Goal: Task Accomplishment & Management: Manage account settings

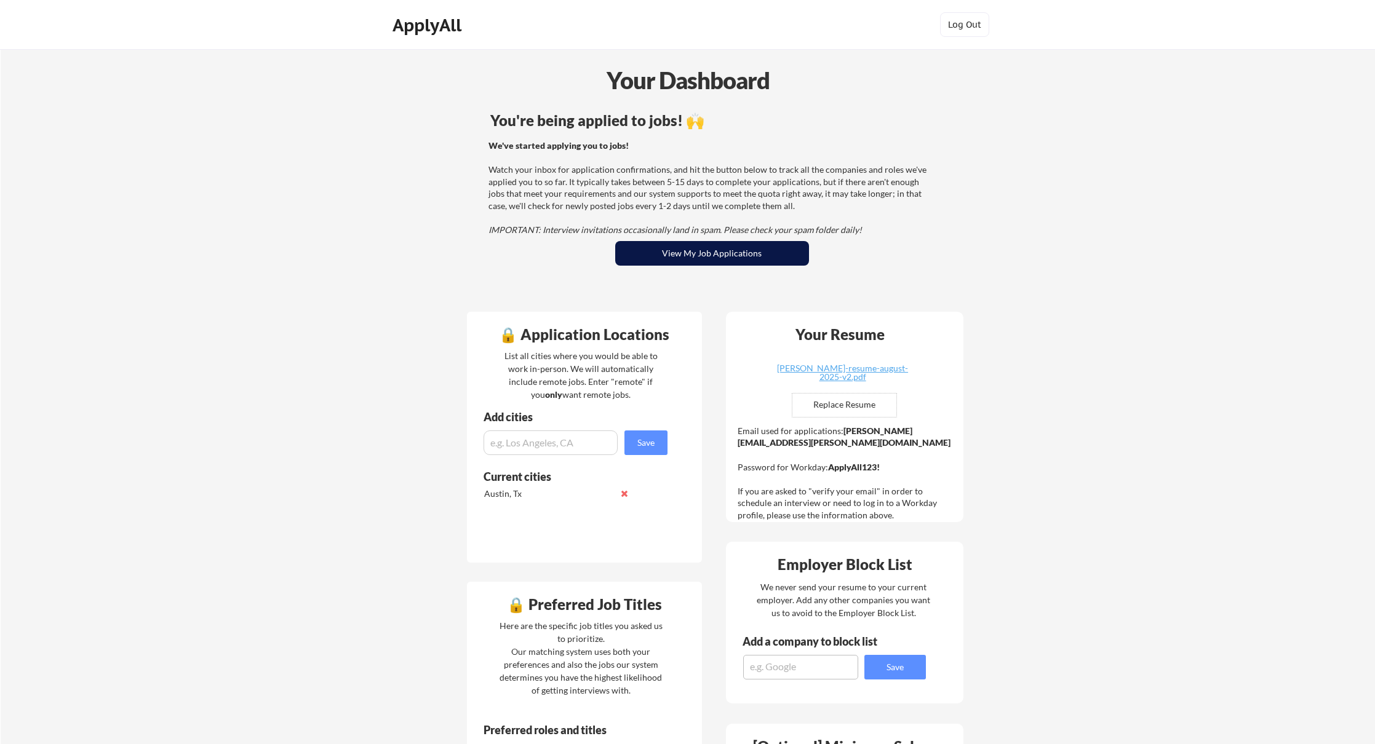
click at [705, 247] on button "View My Job Applications" at bounding box center [712, 253] width 194 height 25
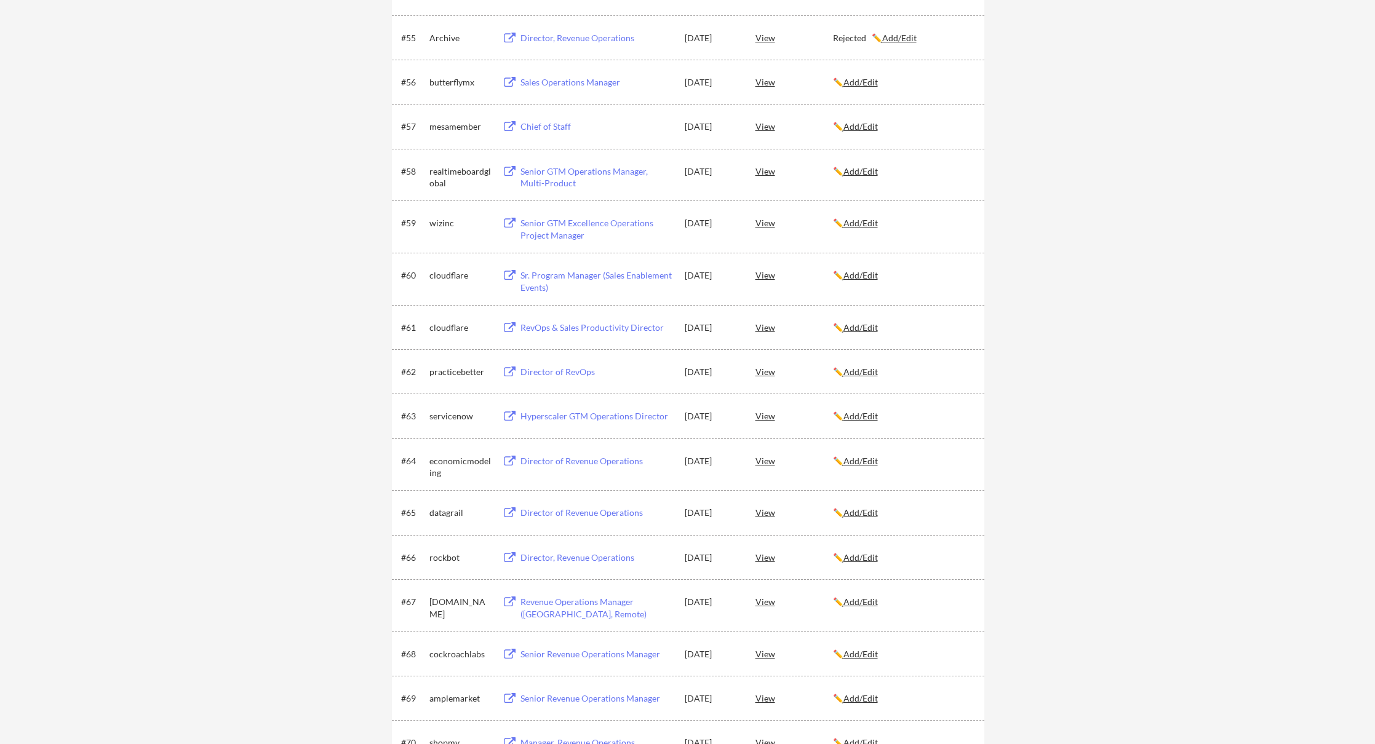
scroll to position [2953, 0]
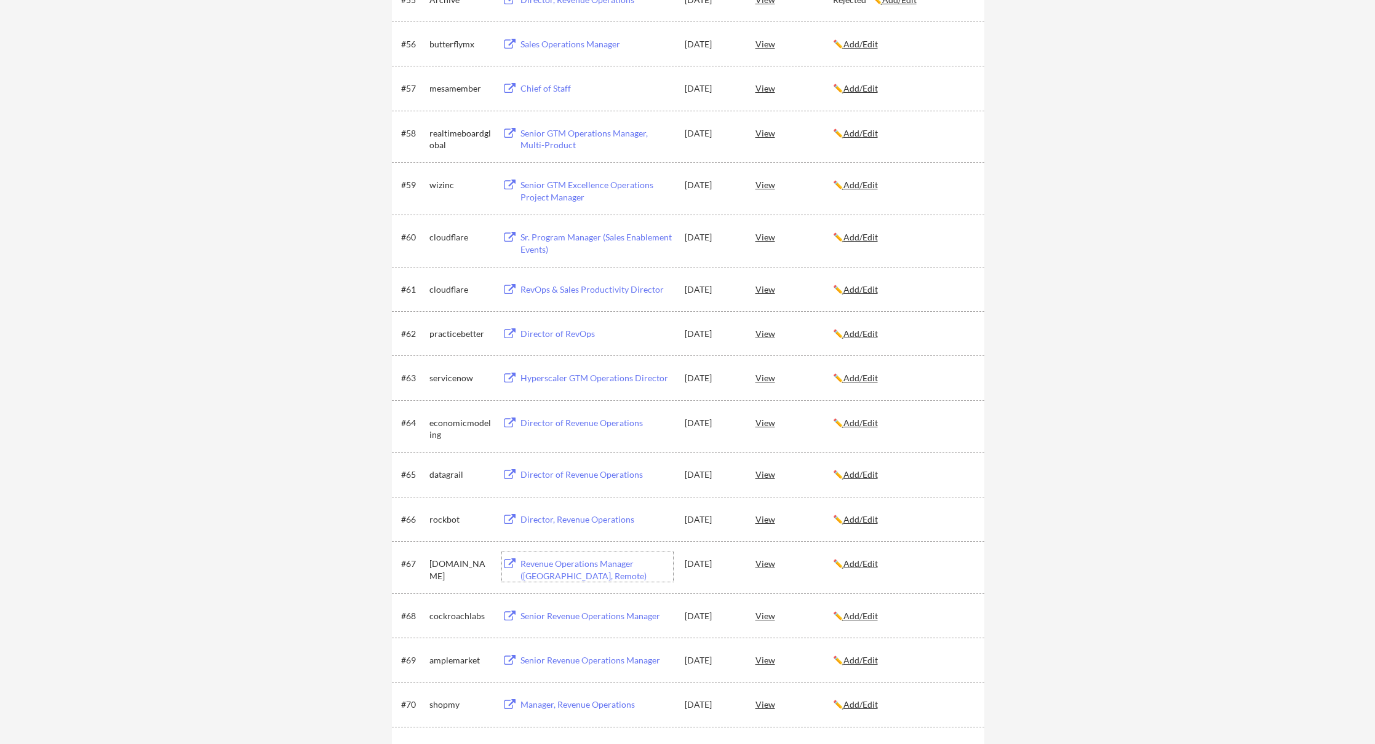
click at [531, 557] on div "Revenue Operations Manager ([GEOGRAPHIC_DATA], Remote)" at bounding box center [595, 567] width 156 height 30
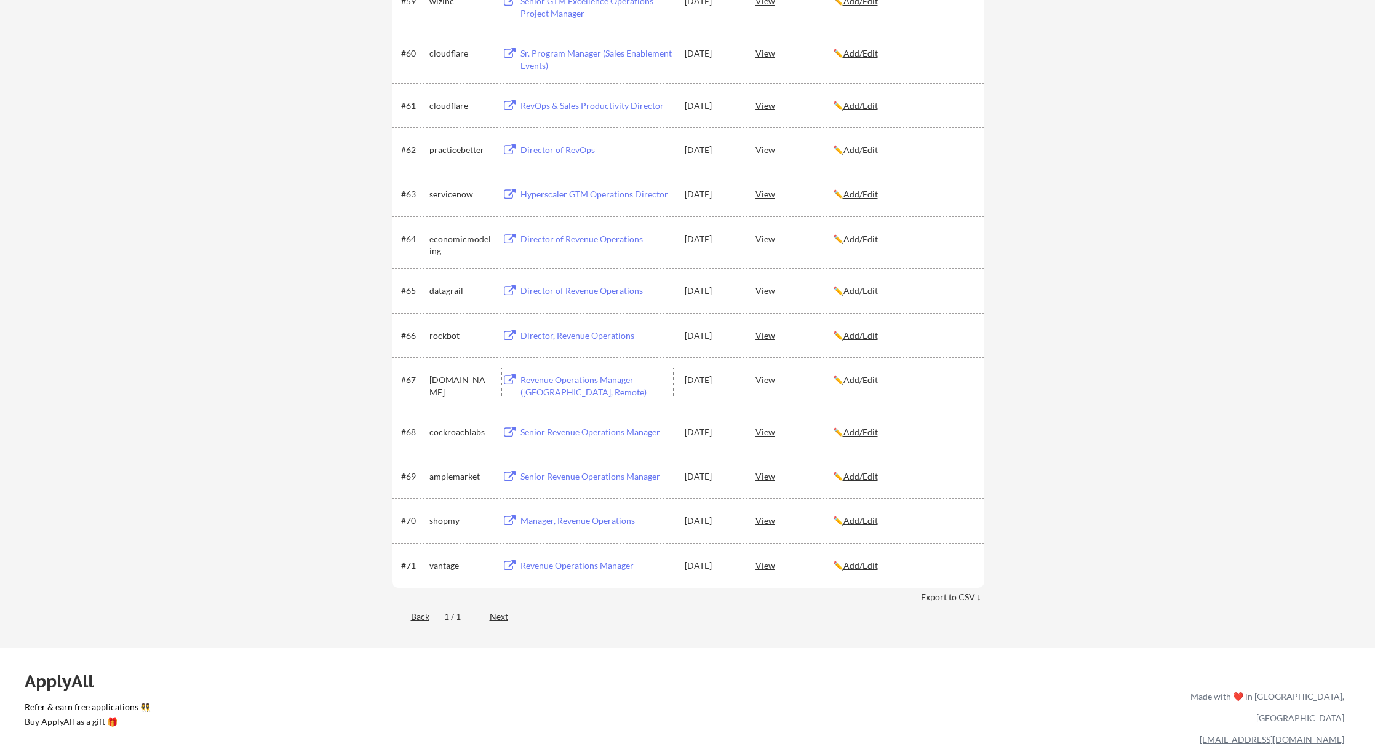
scroll to position [3137, 0]
click at [867, 383] on u "Add/Edit" at bounding box center [860, 379] width 34 height 10
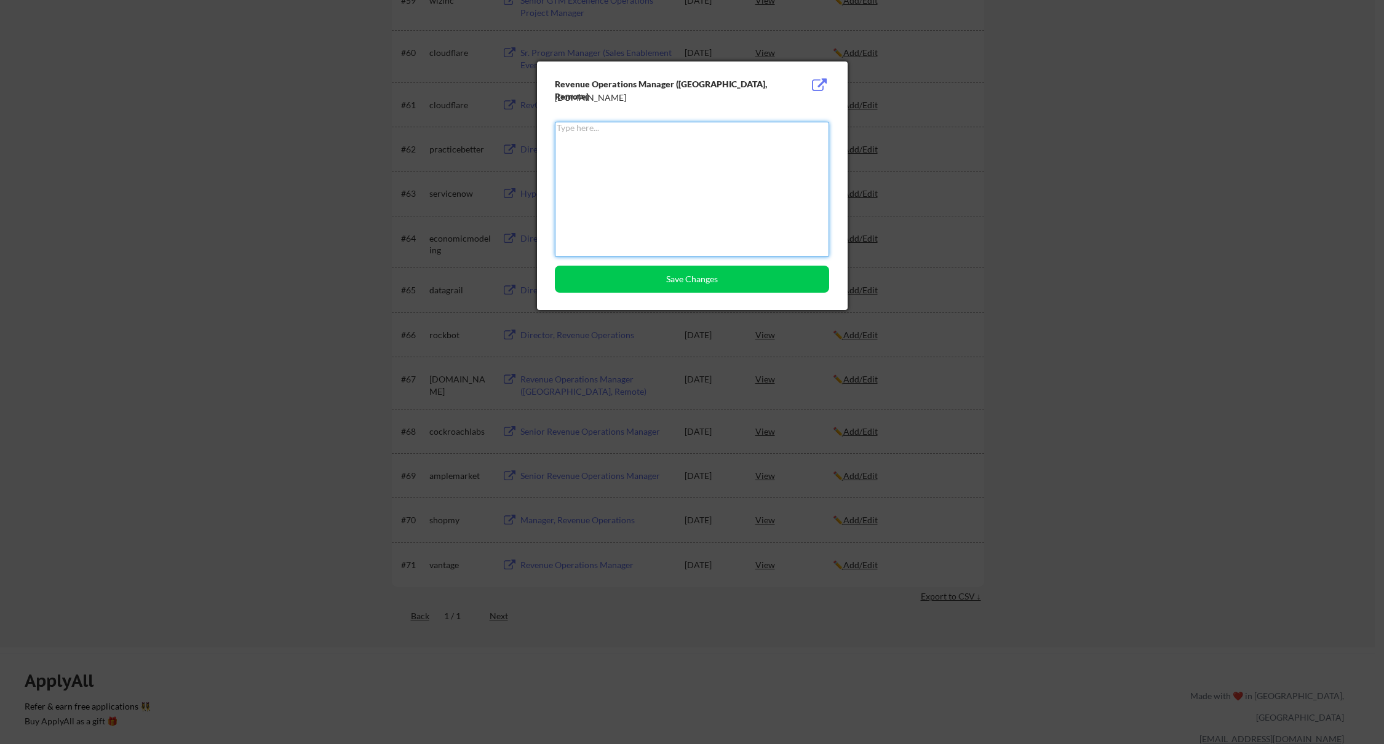
click at [687, 176] on textarea at bounding box center [692, 189] width 274 height 135
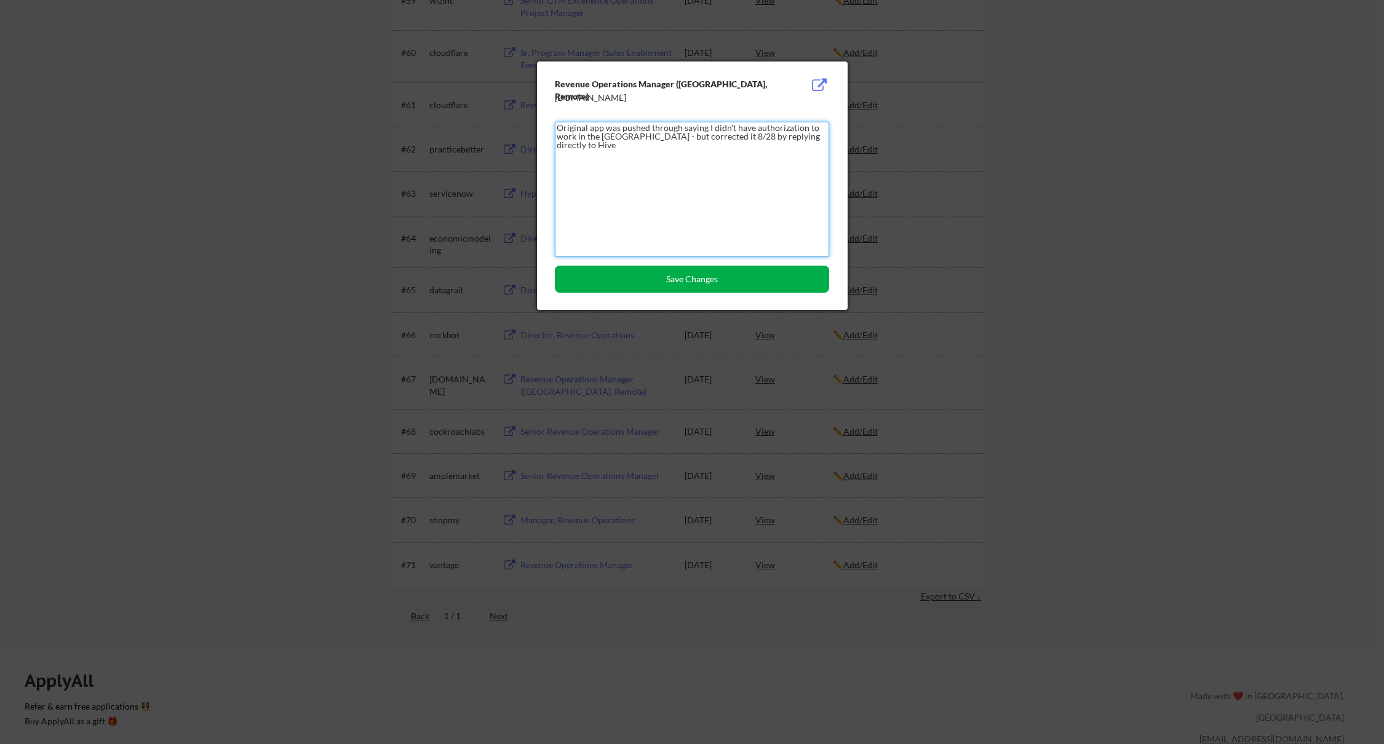
type textarea "Original app was pushed through saying I didn't have authorization to work in t…"
click at [706, 281] on button "Save Changes" at bounding box center [692, 279] width 274 height 27
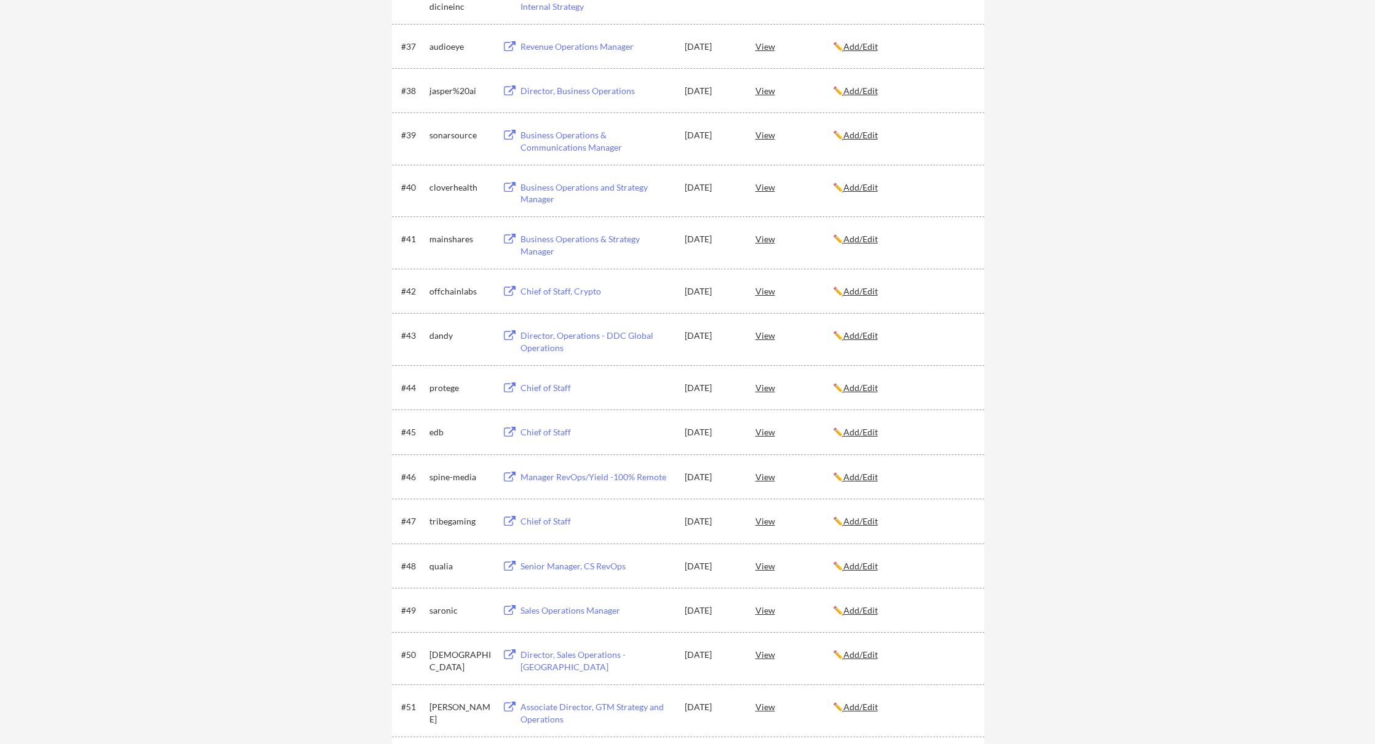
scroll to position [2030, 0]
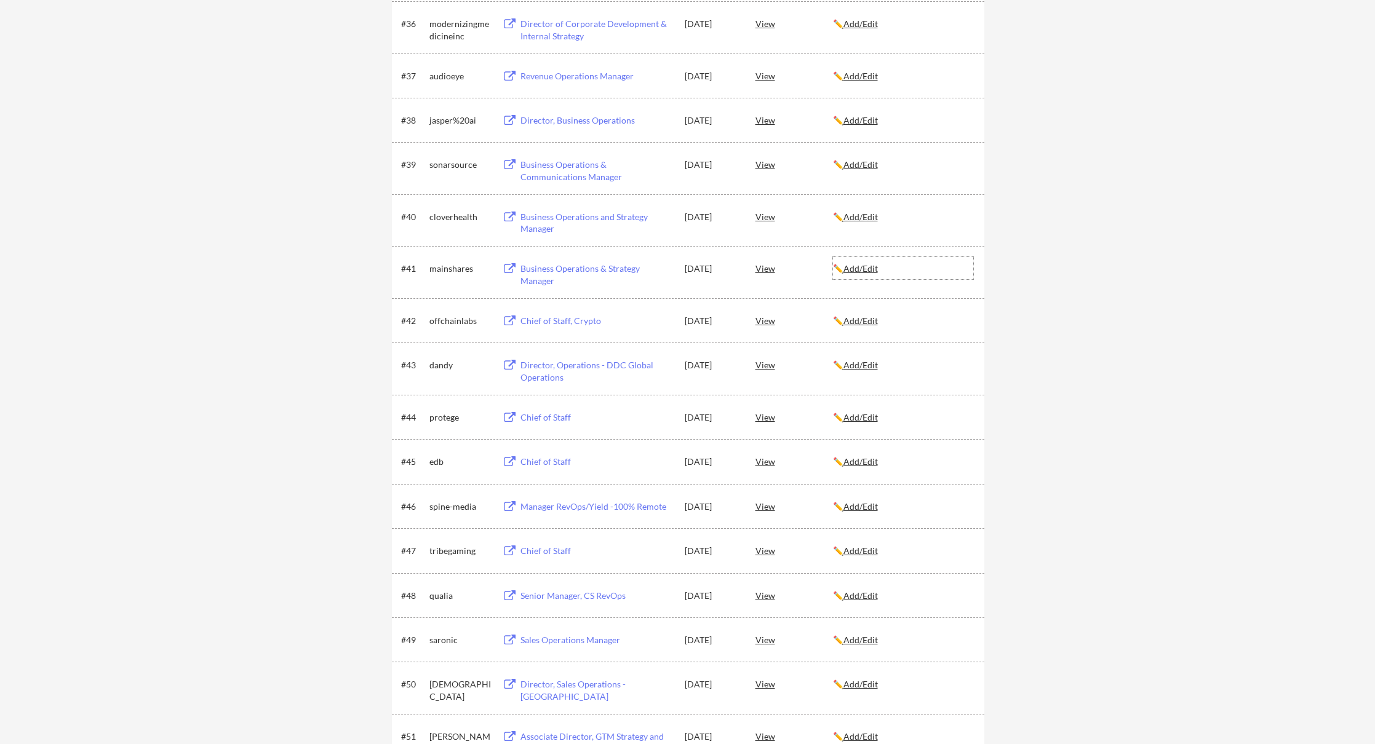
click at [875, 261] on div "✏️ Add/Edit" at bounding box center [903, 268] width 140 height 22
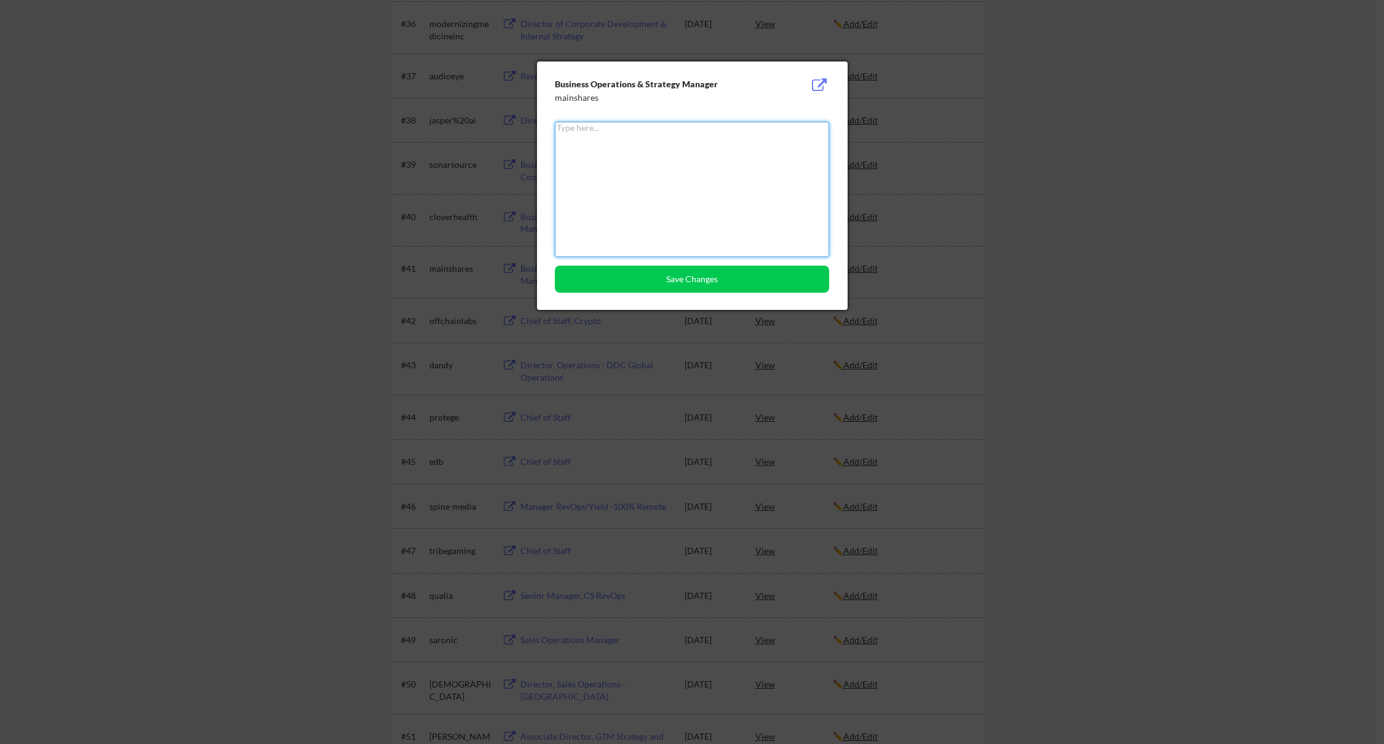
click at [647, 183] on textarea at bounding box center [692, 189] width 274 height 135
type textarea "Rejected - 8/28"
click at [654, 290] on button "Save Changes" at bounding box center [692, 279] width 274 height 27
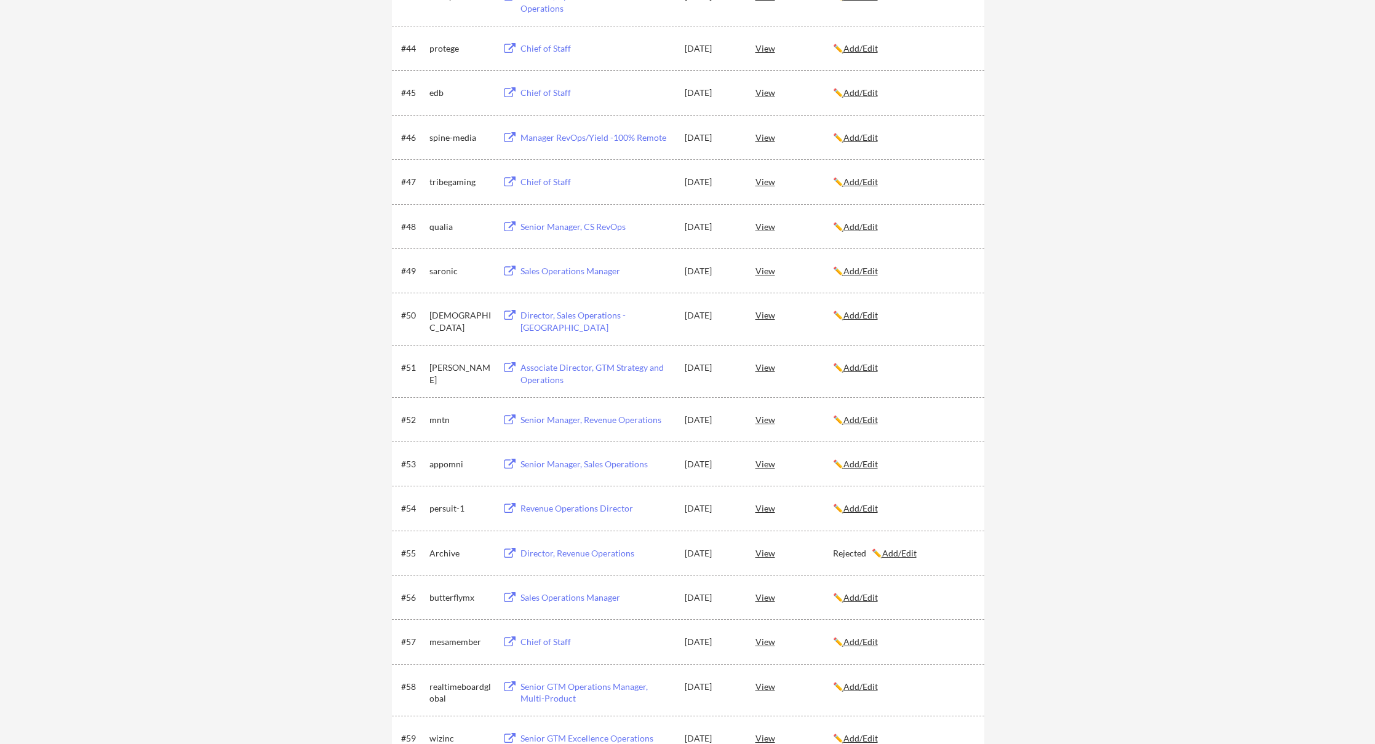
scroll to position [76, 0]
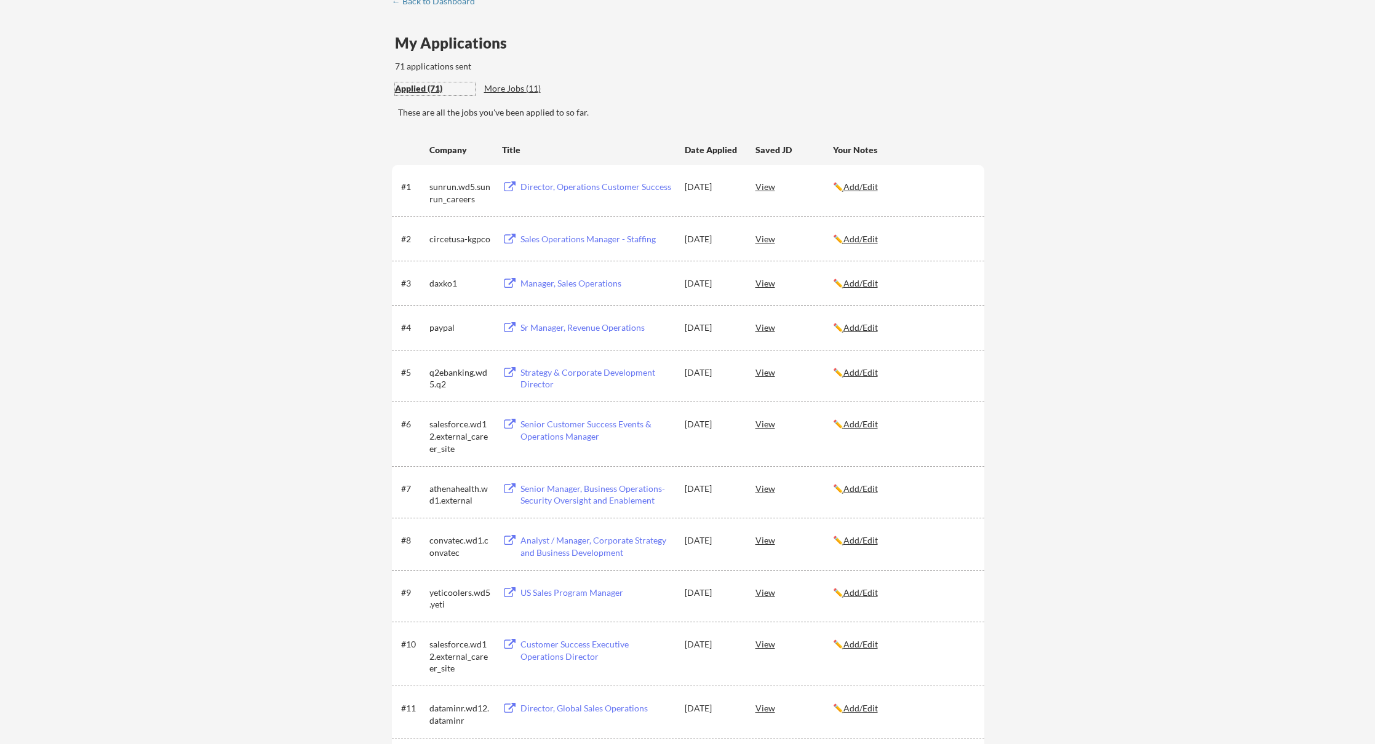
click at [427, 89] on div "Applied (71)" at bounding box center [435, 88] width 80 height 12
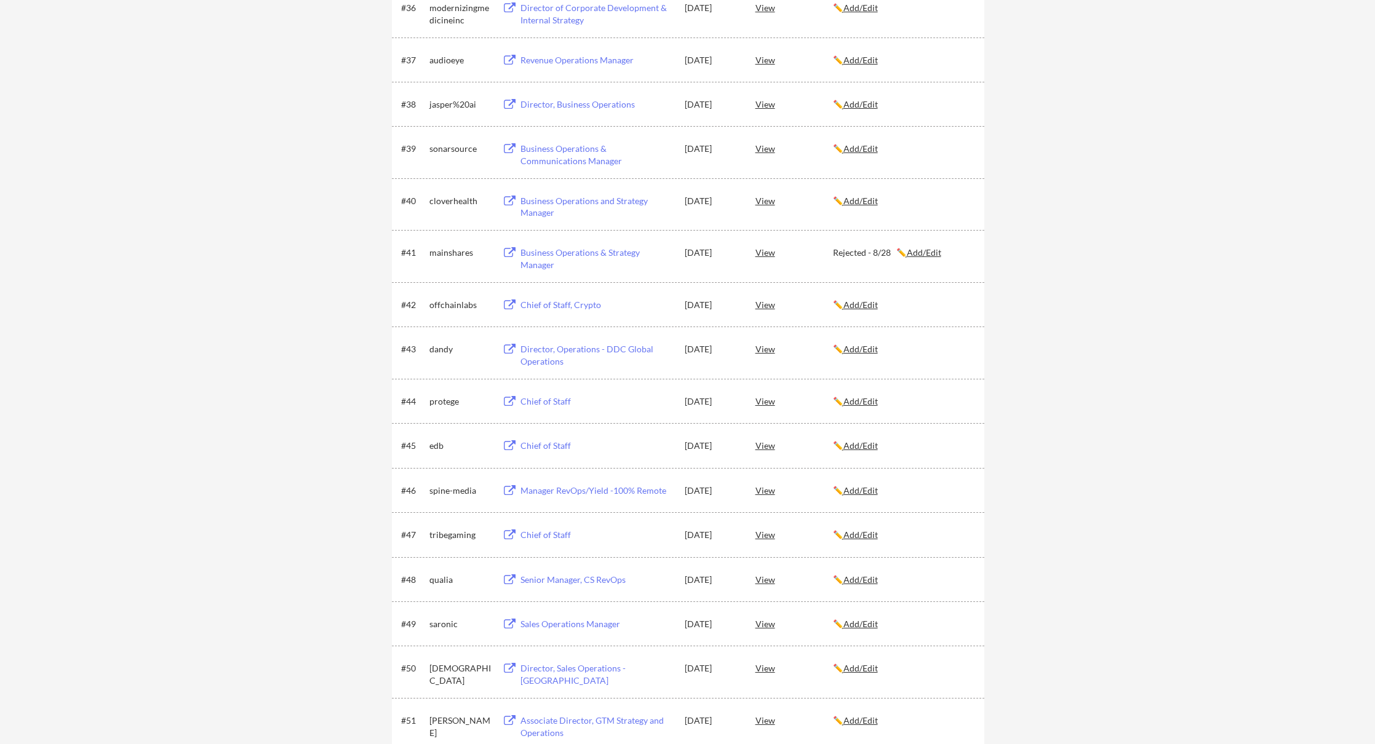
scroll to position [2044, 0]
click at [432, 403] on div "protege" at bounding box center [460, 403] width 62 height 12
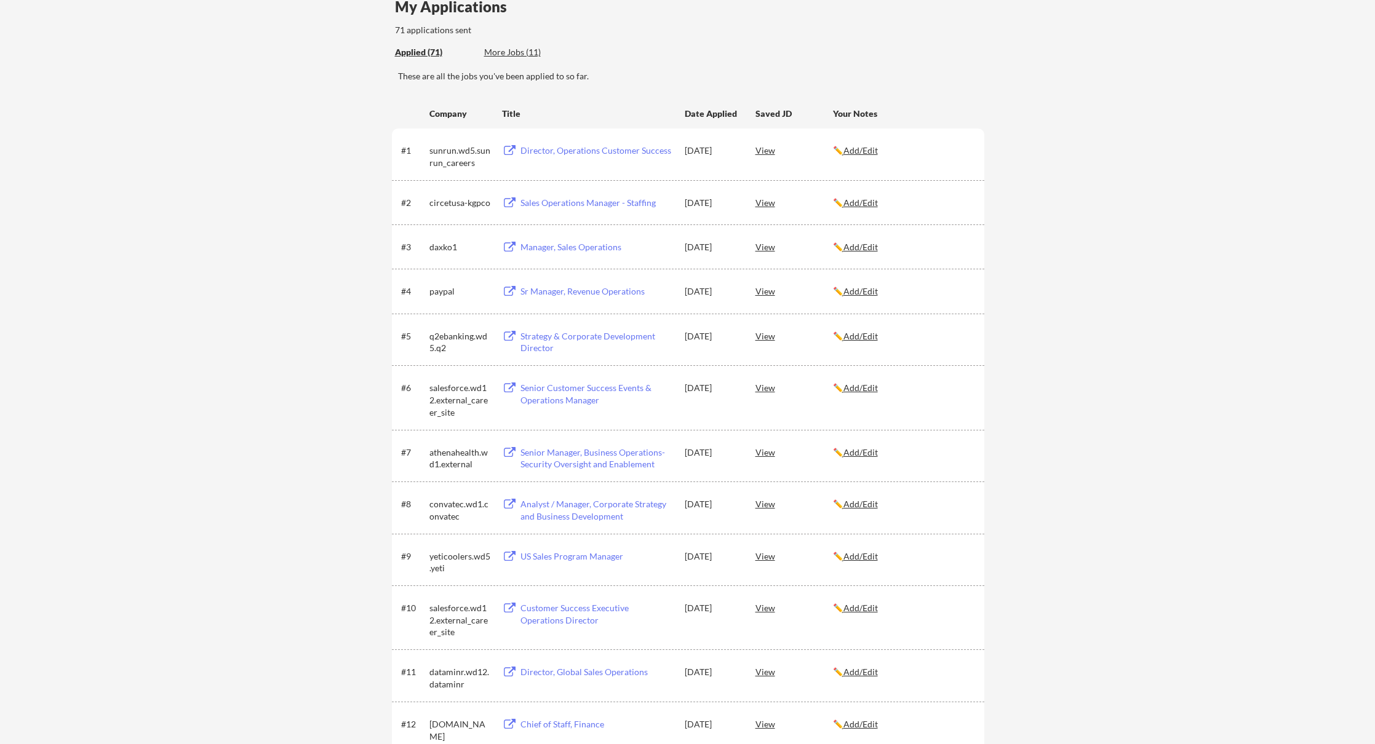
scroll to position [14, 0]
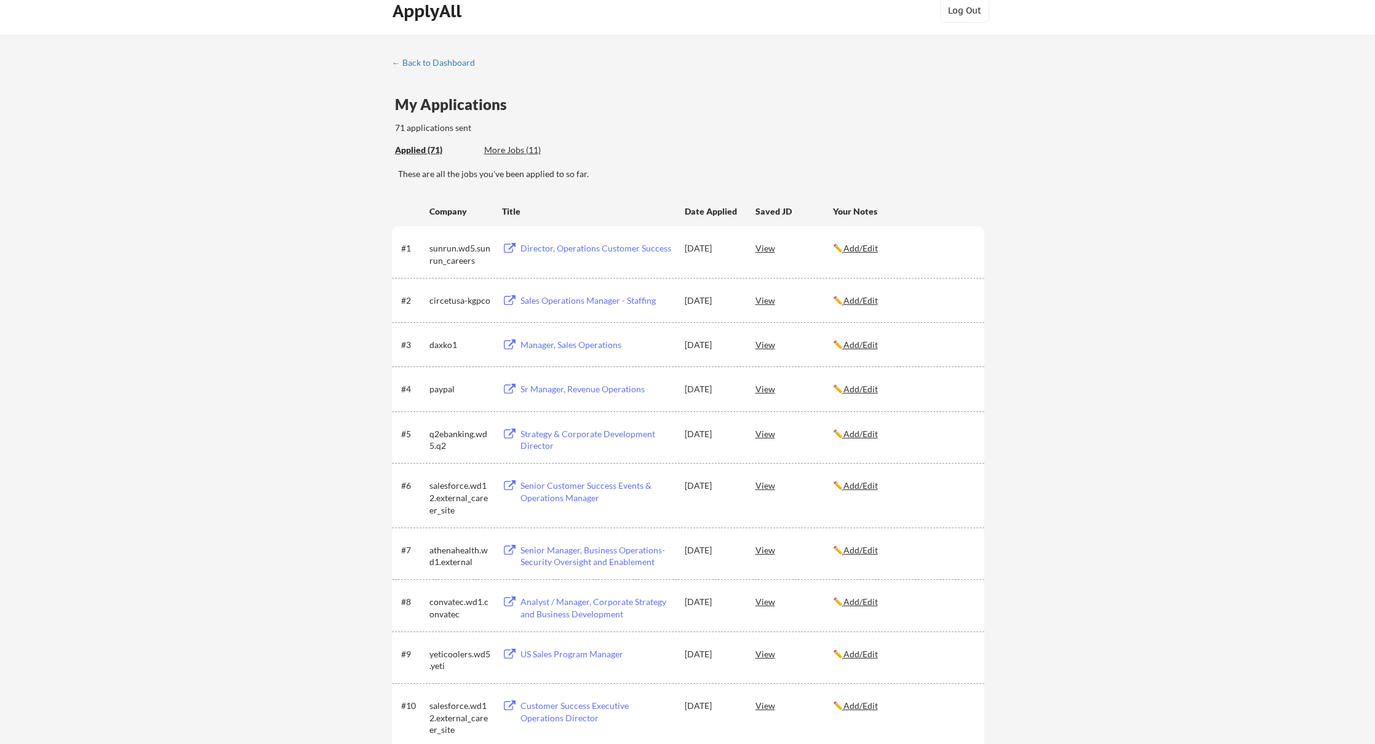
click at [512, 149] on div "More Jobs (11)" at bounding box center [529, 150] width 90 height 12
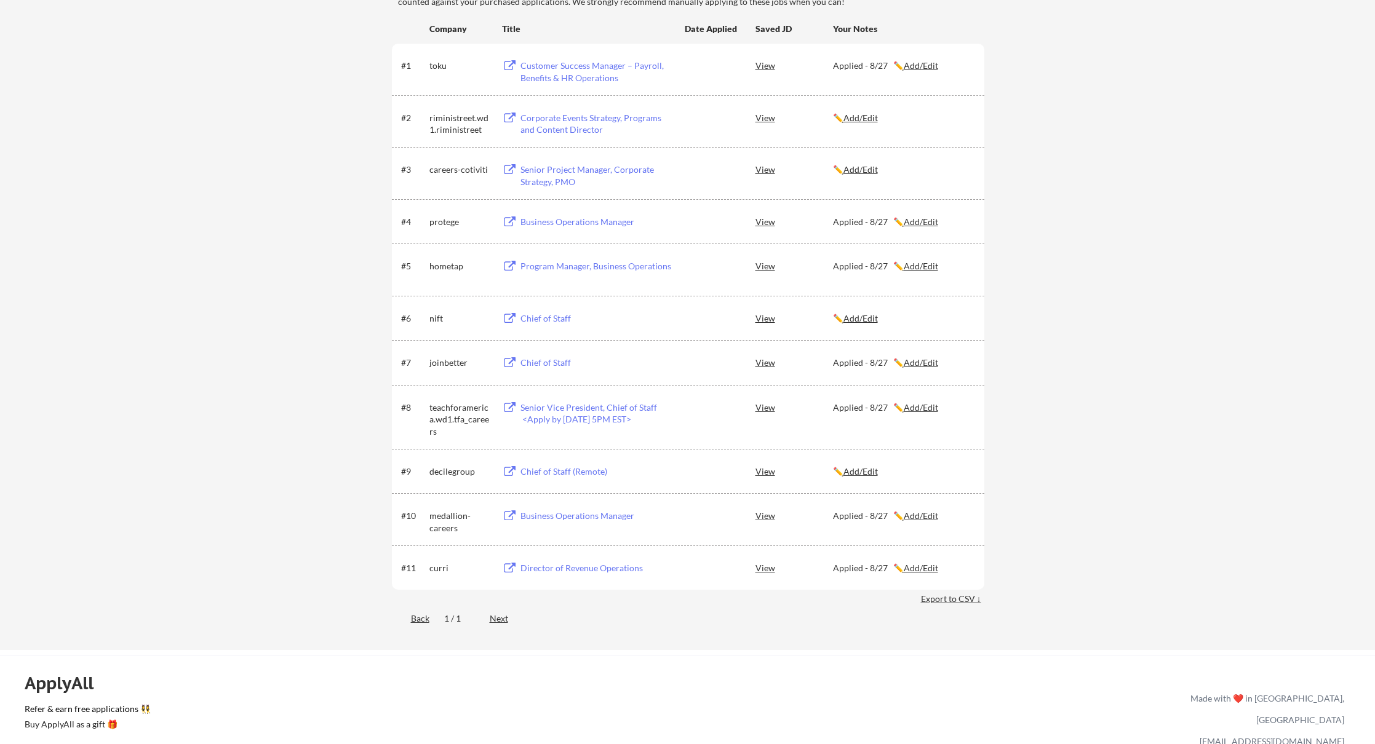
scroll to position [0, 0]
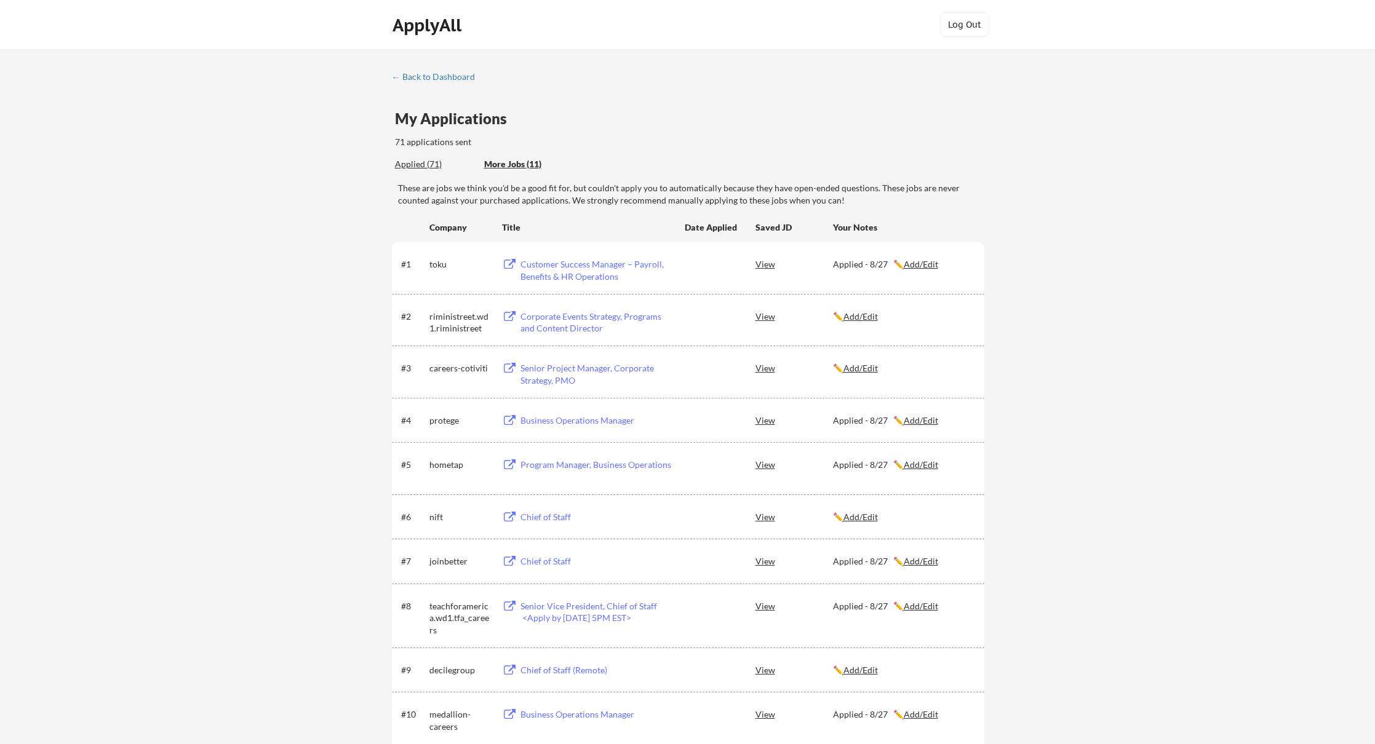
click at [439, 71] on div "← Back to Dashboard My Applications 71 applications sent Applied (71) More Jobs…" at bounding box center [687, 449] width 1375 height 800
click at [437, 75] on div "← Back to Dashboard" at bounding box center [438, 77] width 92 height 9
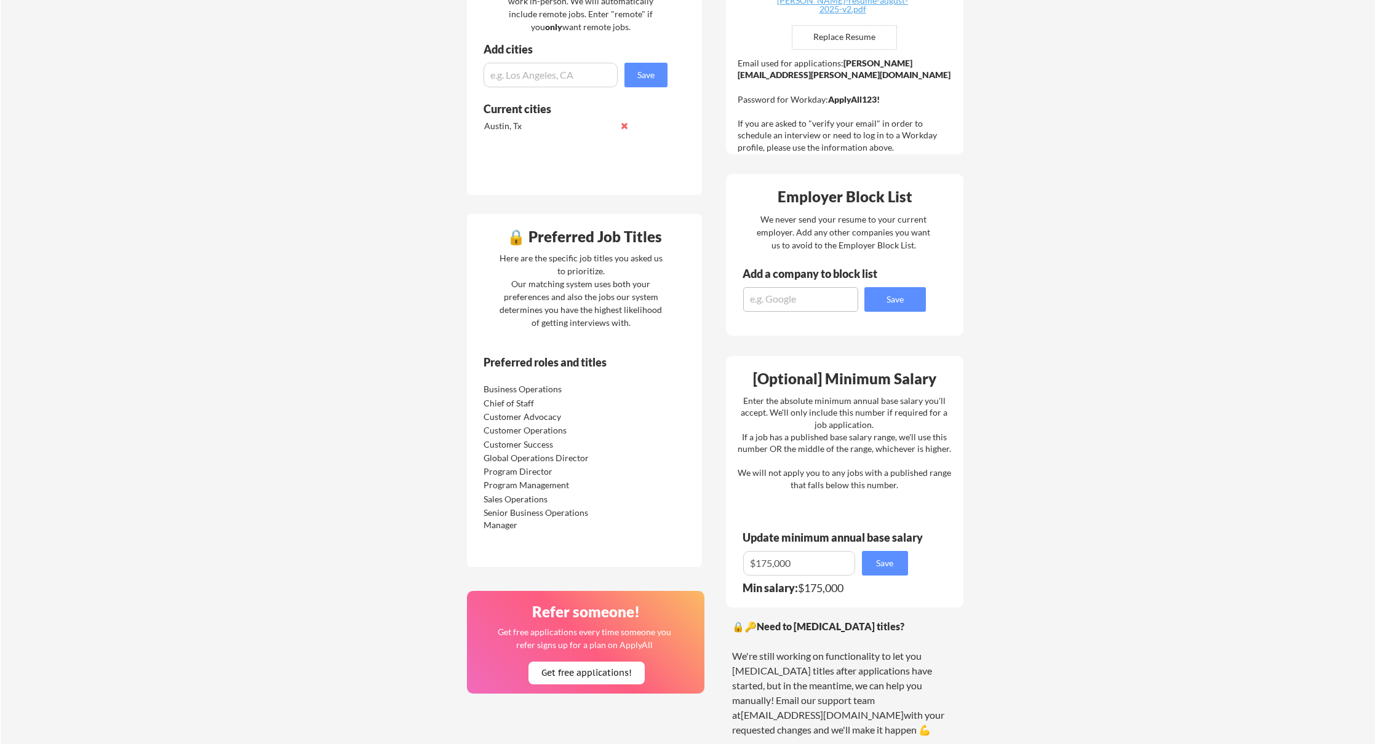
scroll to position [369, 0]
drag, startPoint x: 531, startPoint y: 308, endPoint x: 631, endPoint y: 333, distance: 102.8
click at [631, 328] on div "Here are the specific job titles you asked us to prioritize. Our matching syste…" at bounding box center [580, 289] width 169 height 78
click at [641, 327] on div "Here are the specific job titles you asked us to prioritize. Our matching syste…" at bounding box center [580, 289] width 169 height 78
click at [637, 328] on div "Here are the specific job titles you asked us to prioritize. Our matching syste…" at bounding box center [580, 289] width 169 height 78
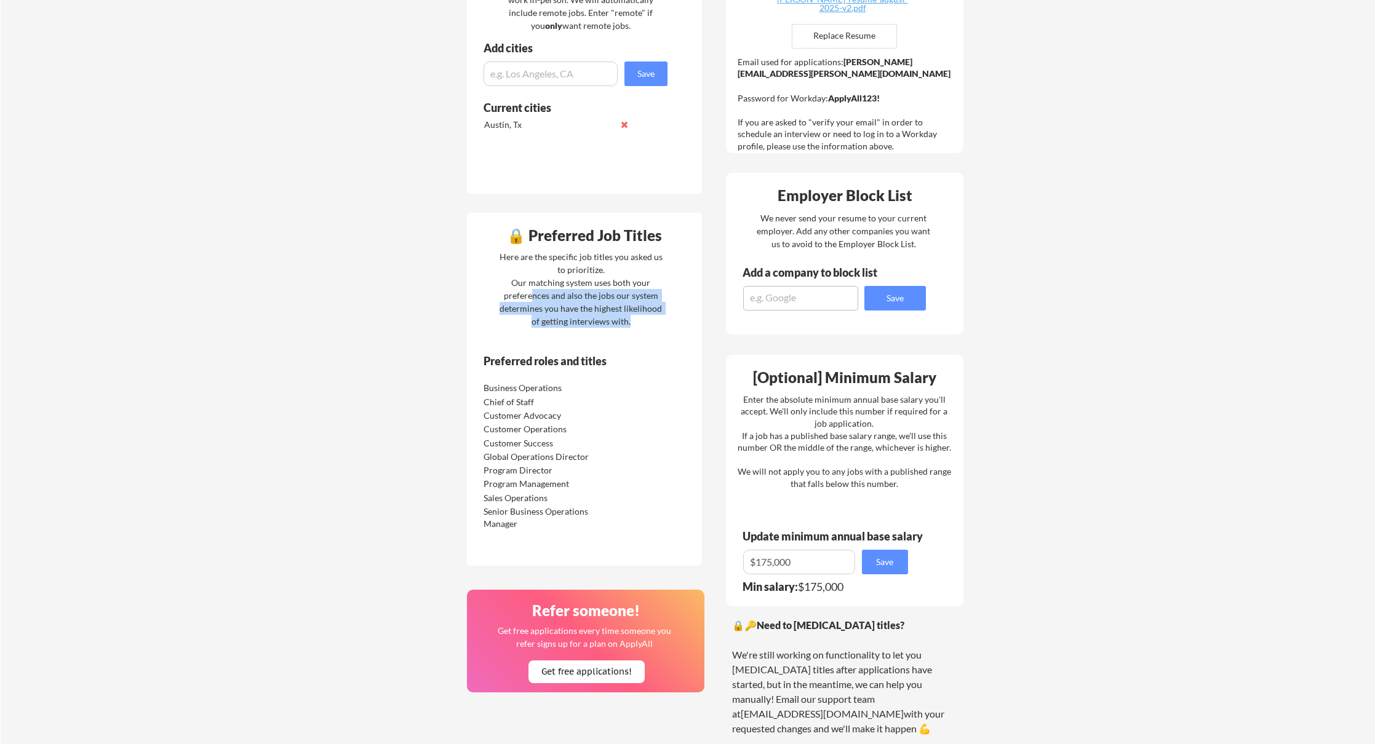
click at [568, 328] on div "Here are the specific job titles you asked us to prioritize. Our matching syste…" at bounding box center [580, 289] width 169 height 78
click at [453, 335] on div "Your Dashboard You're being applied to jobs! 🙌 We've started applying you to jo…" at bounding box center [688, 298] width 1374 height 1237
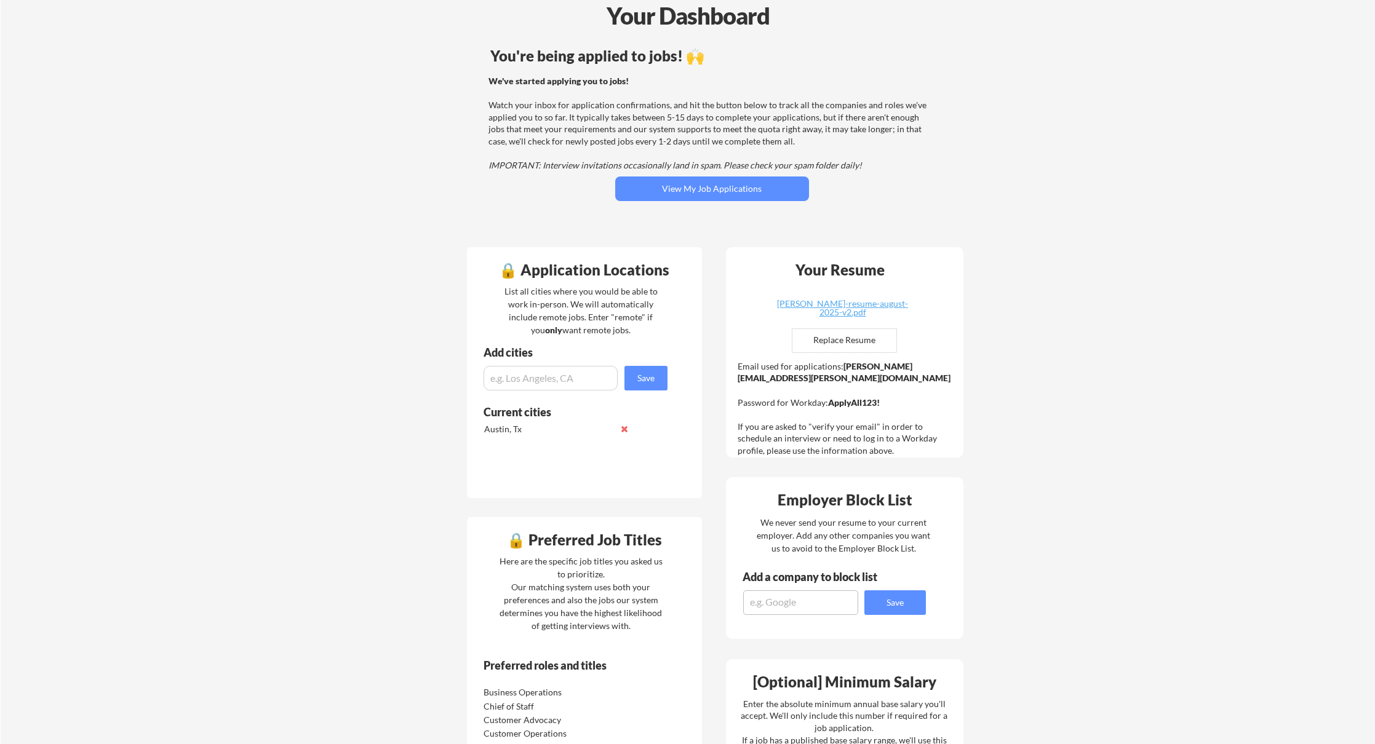
scroll to position [0, 0]
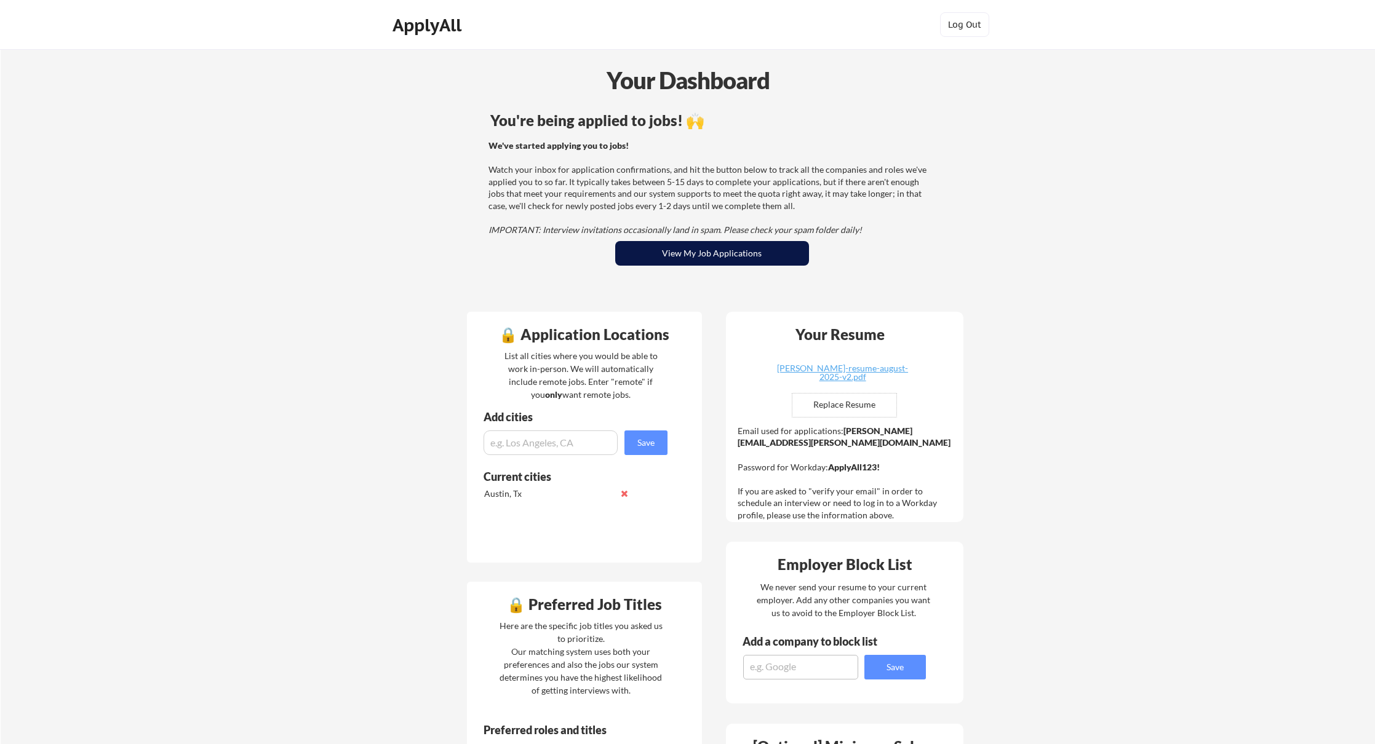
click at [694, 254] on button "View My Job Applications" at bounding box center [712, 253] width 194 height 25
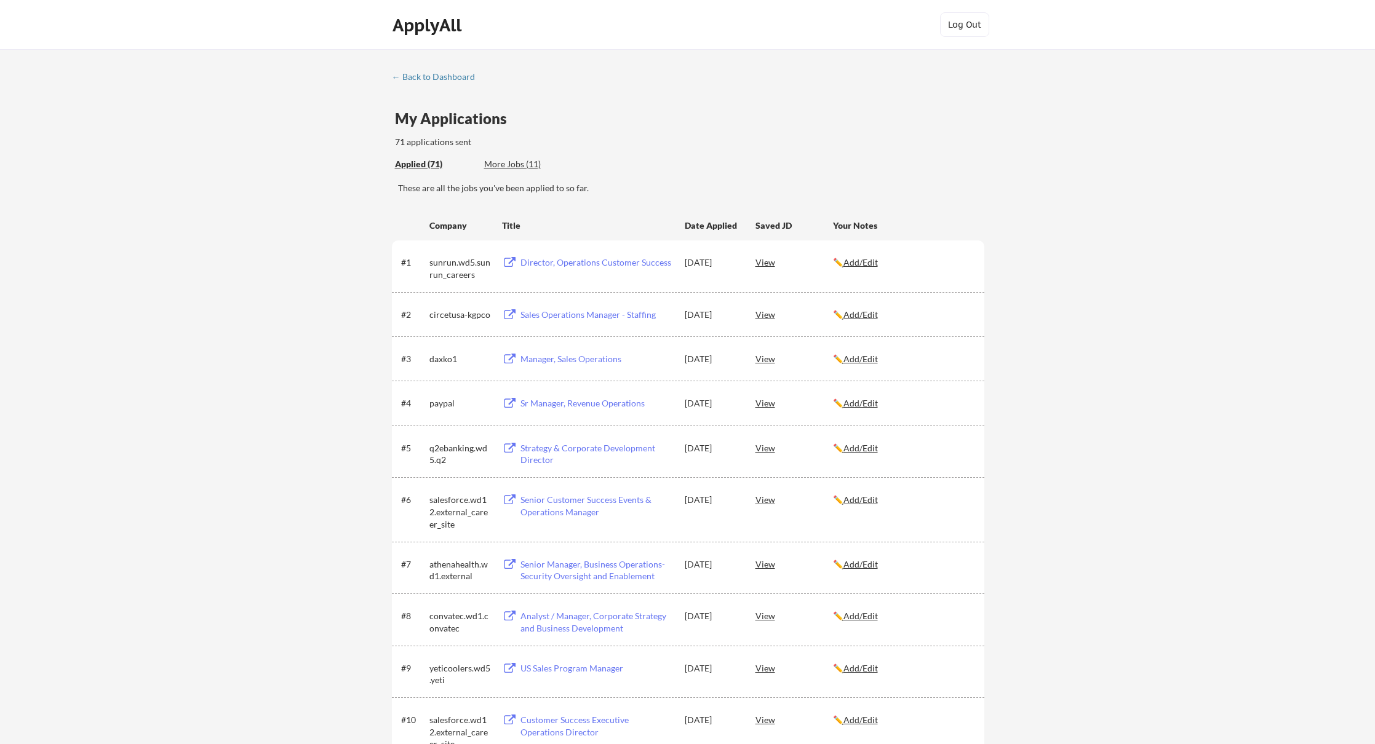
scroll to position [3366, 0]
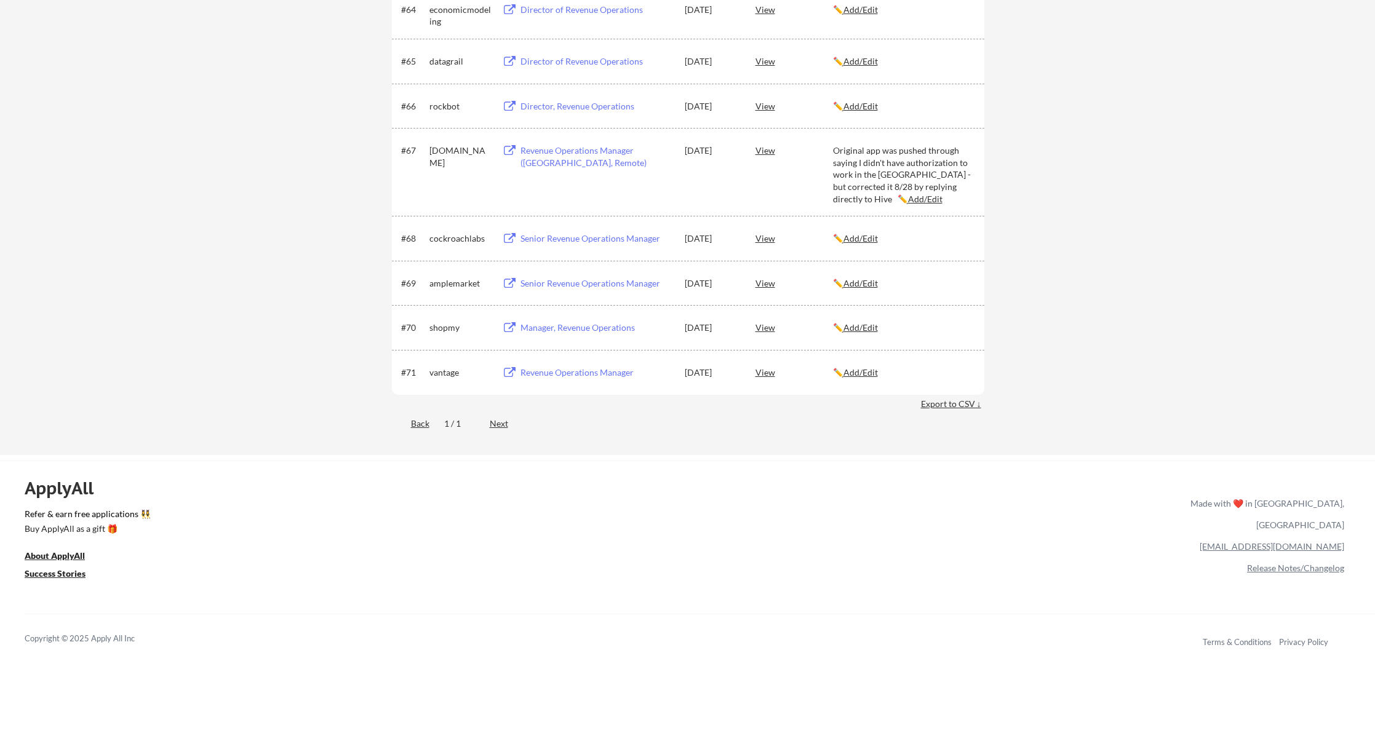
click at [867, 370] on u "Add/Edit" at bounding box center [860, 372] width 34 height 10
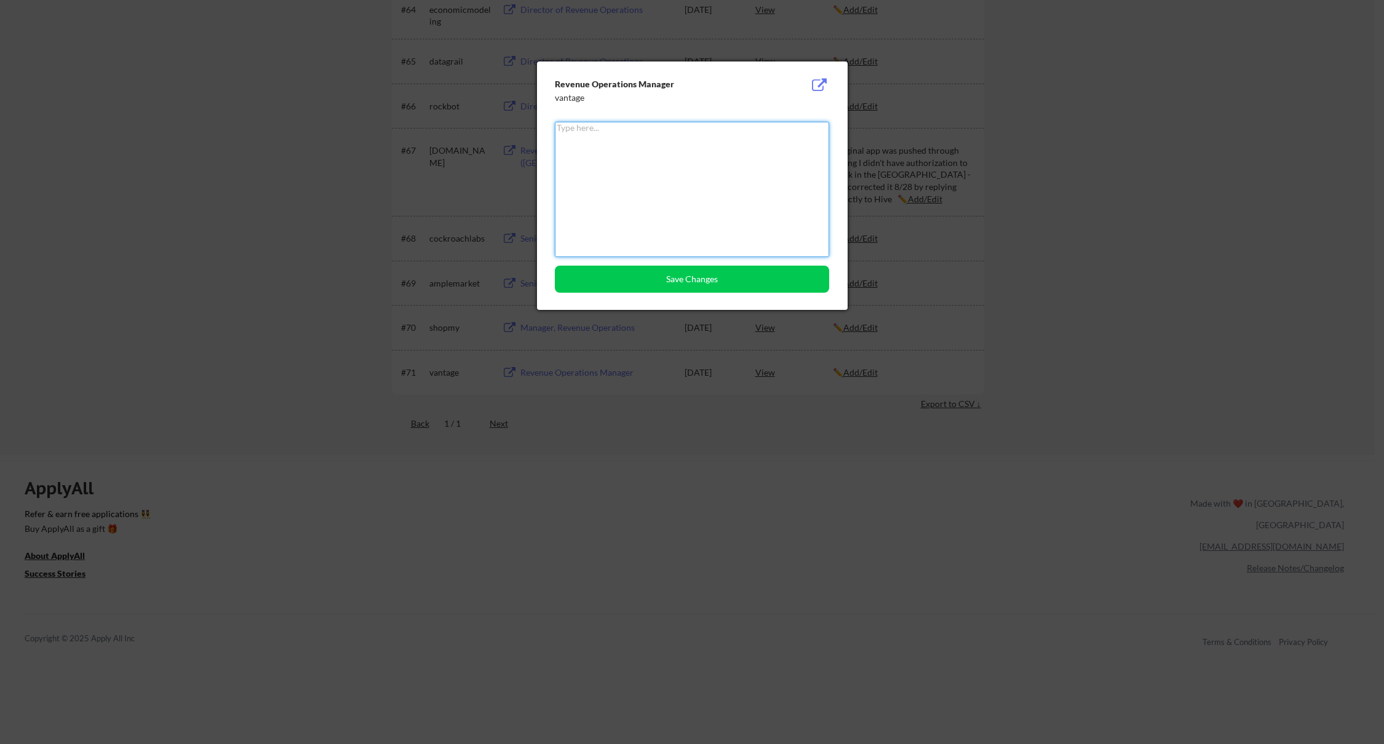
click at [634, 171] on textarea at bounding box center [692, 189] width 274 height 135
type textarea "Rejected - 8/28"
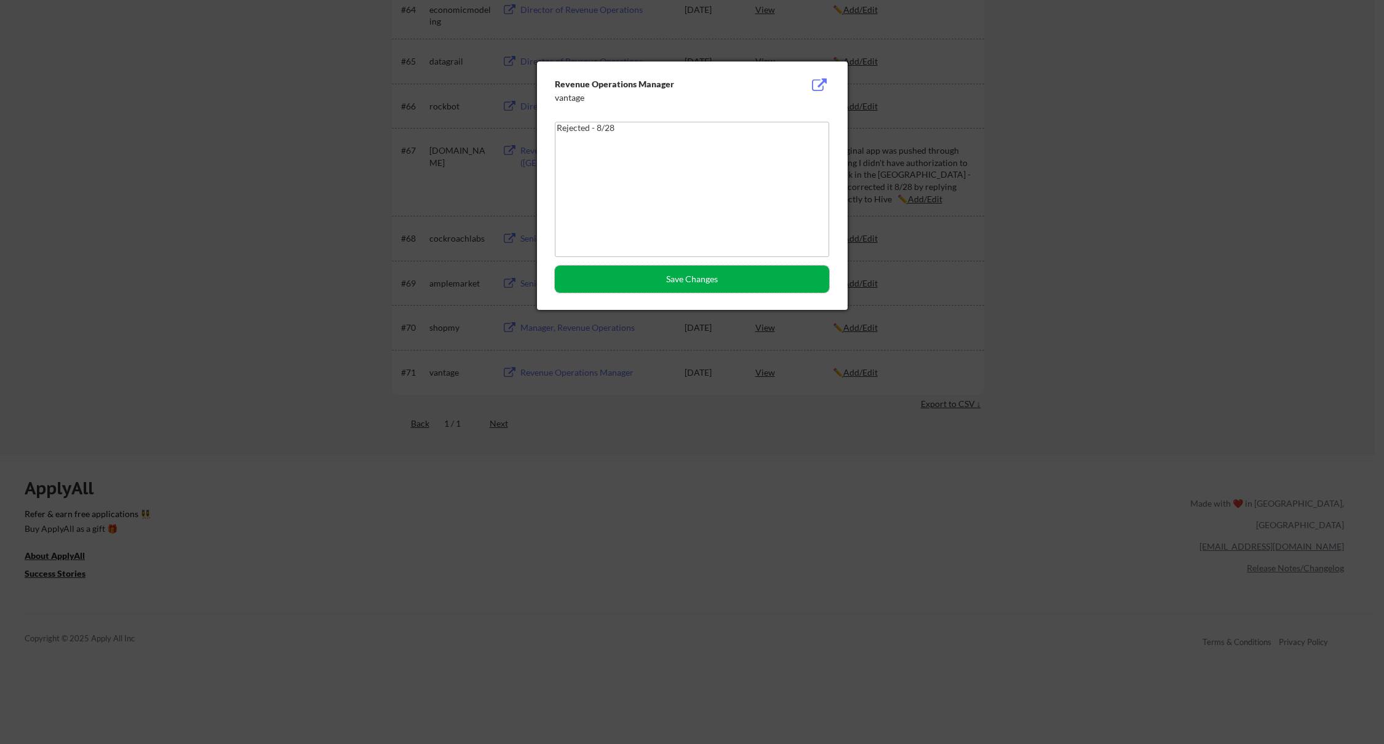
click at [679, 280] on button "Save Changes" at bounding box center [692, 279] width 274 height 27
